Goal: Task Accomplishment & Management: Manage account settings

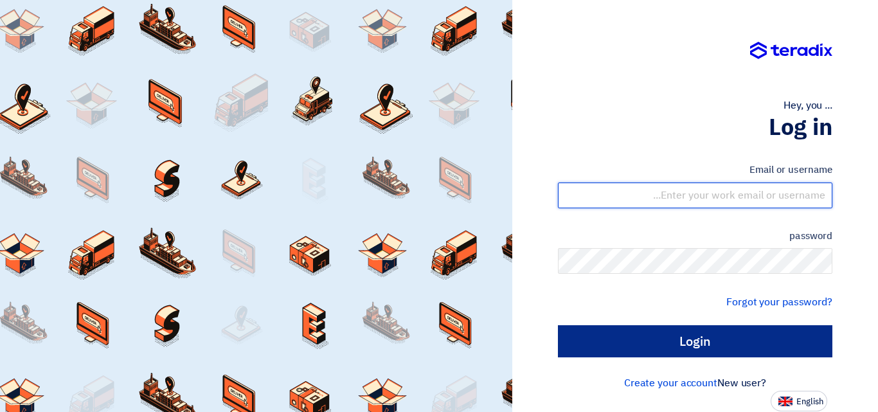
type input "[EMAIL_ADDRESS][DOMAIN_NAME]"
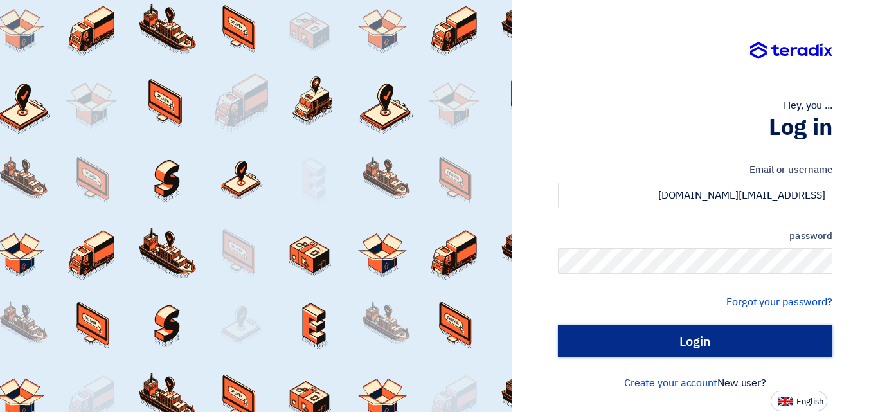
click at [613, 346] on input "Login" at bounding box center [695, 341] width 275 height 32
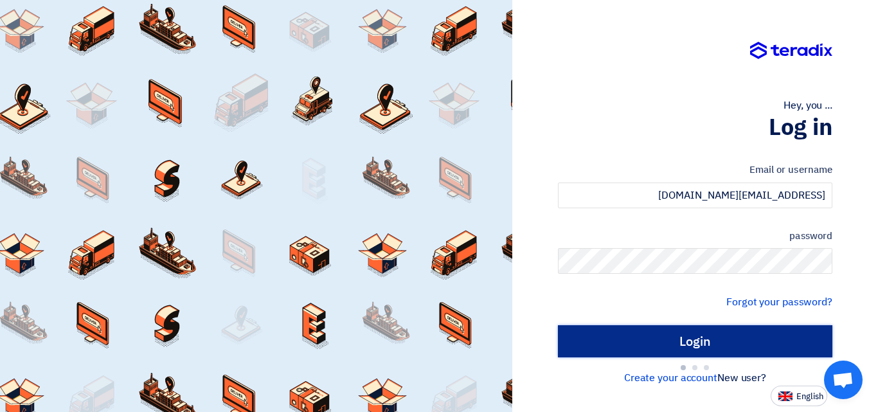
type input "Sign in"
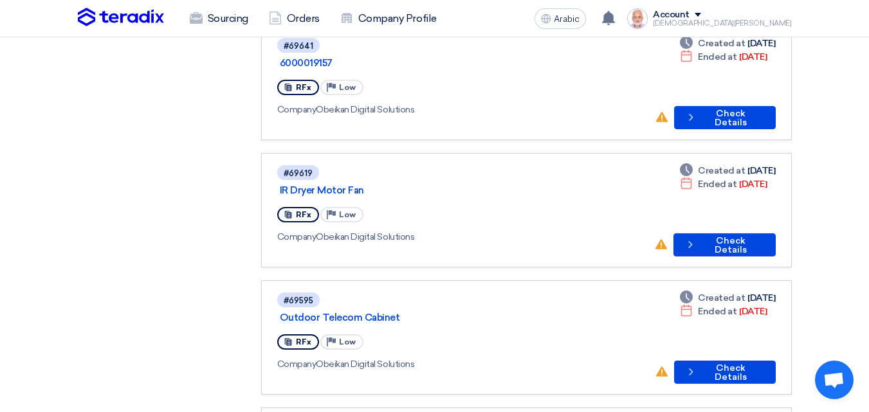
scroll to position [643, 0]
